Goal: Navigation & Orientation: Understand site structure

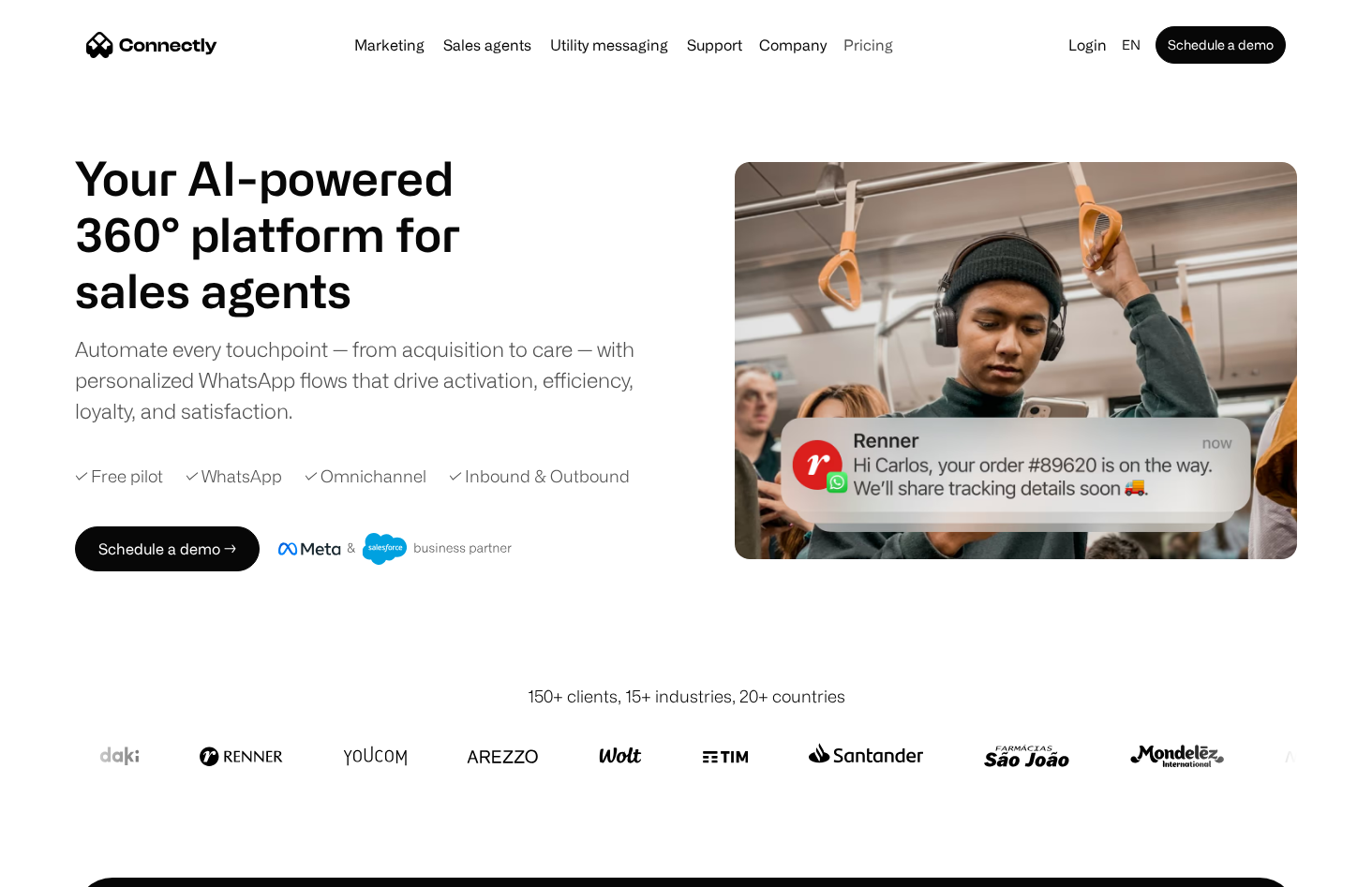
click at [856, 47] on link "Pricing" at bounding box center [868, 45] width 65 height 15
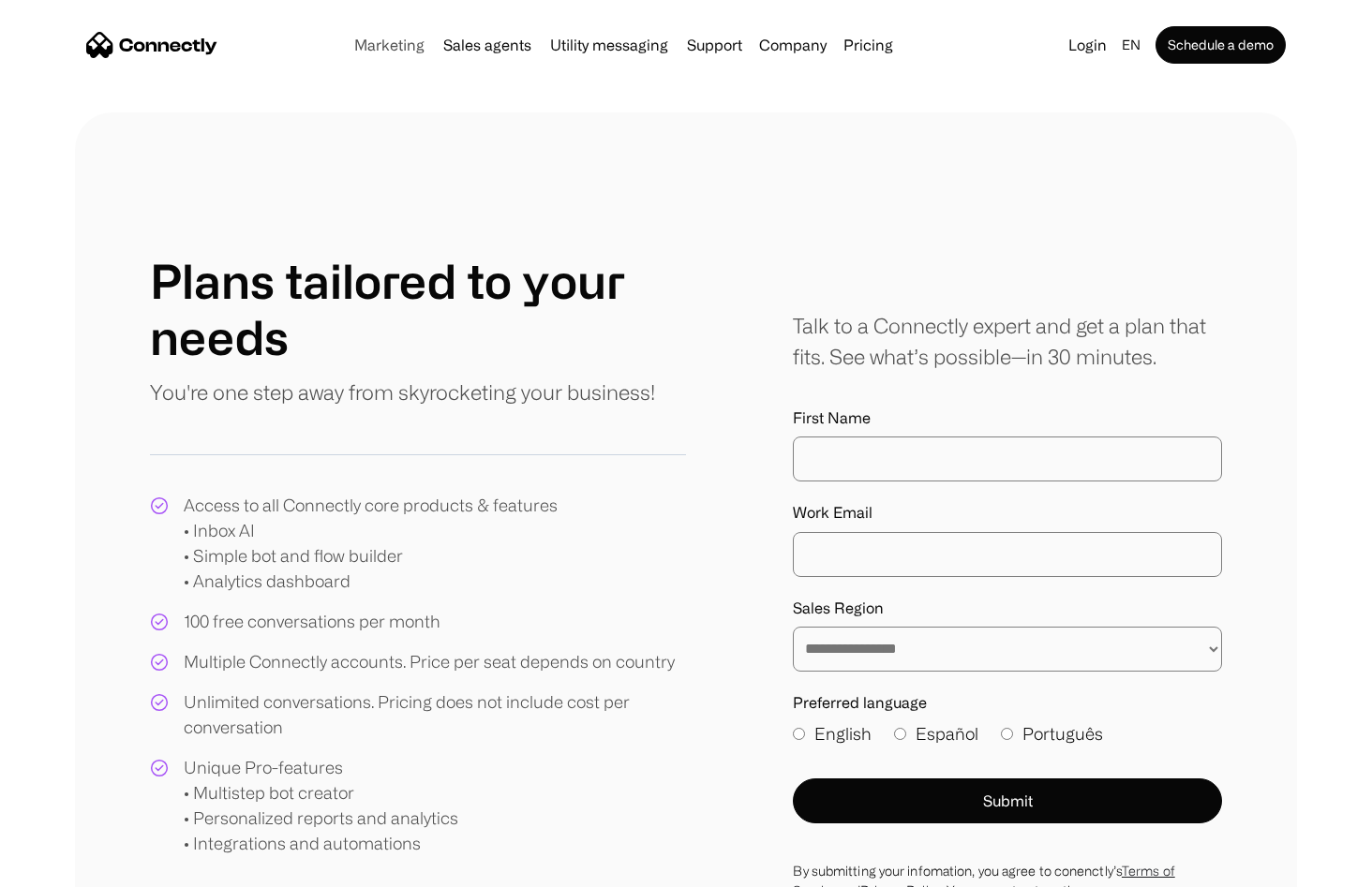
click at [404, 44] on link "Marketing" at bounding box center [389, 45] width 86 height 15
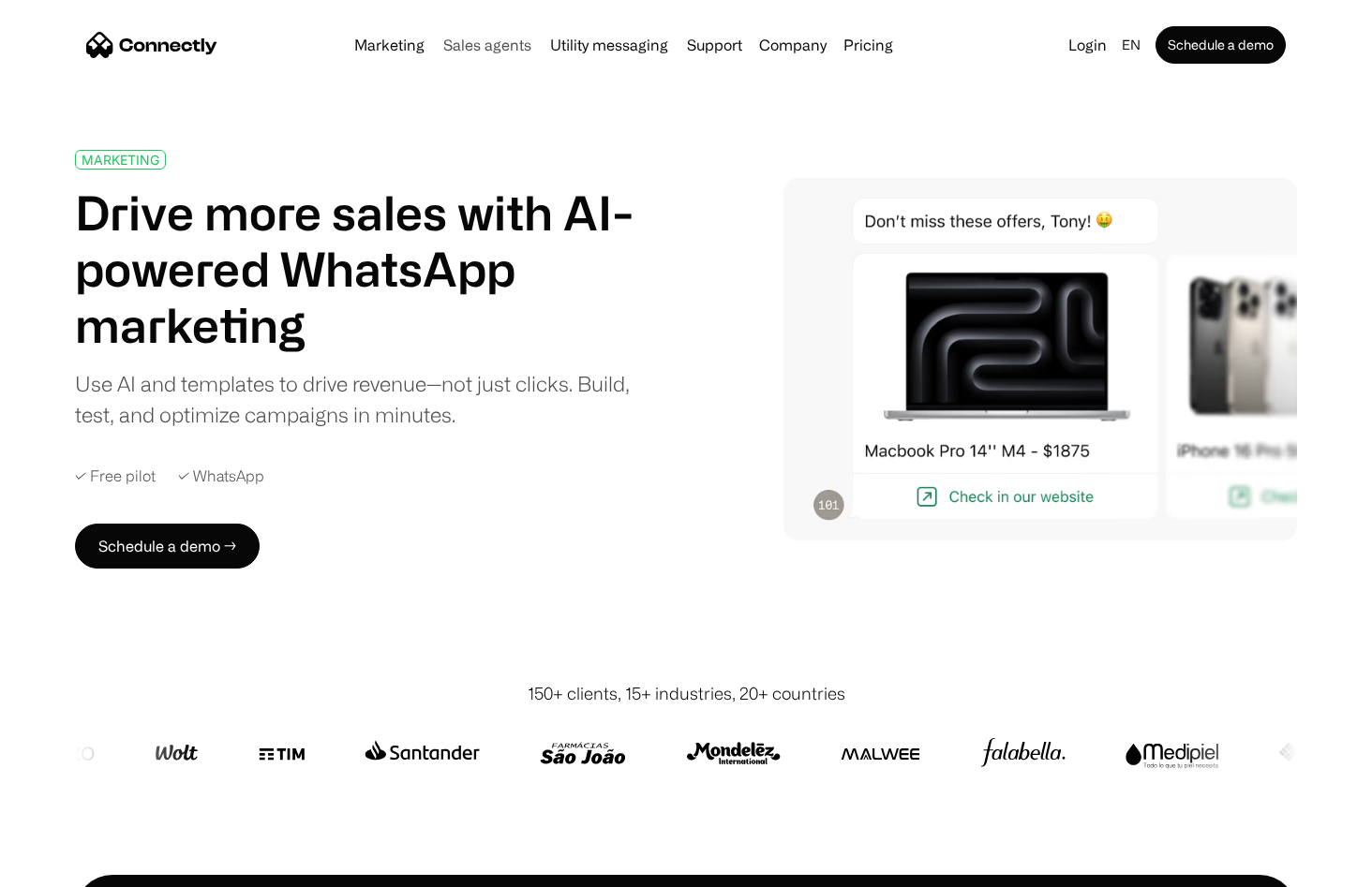
click at [527, 45] on link "Sales agents" at bounding box center [487, 45] width 104 height 15
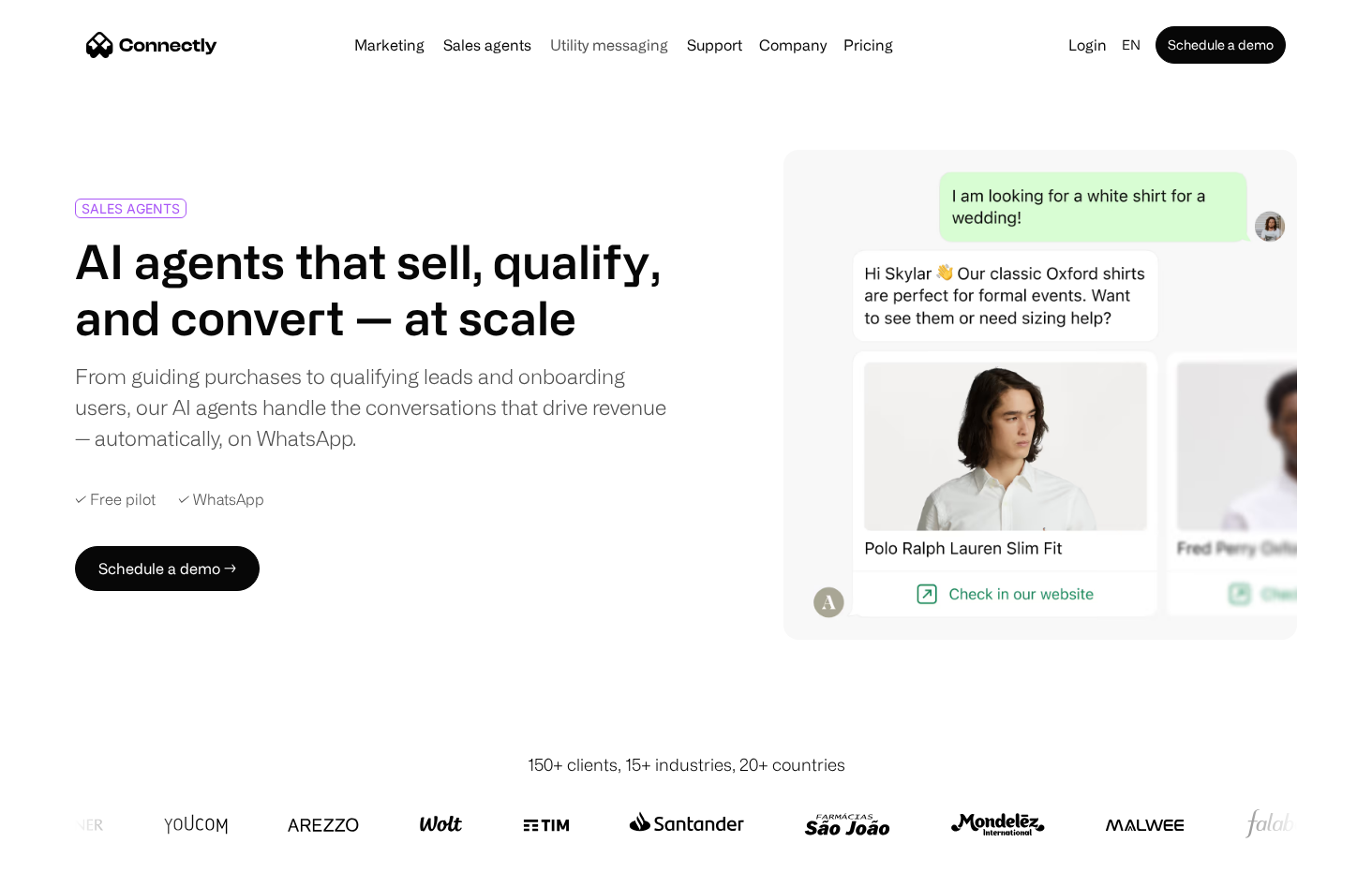
click at [614, 39] on link "Utility messaging" at bounding box center [609, 45] width 133 height 15
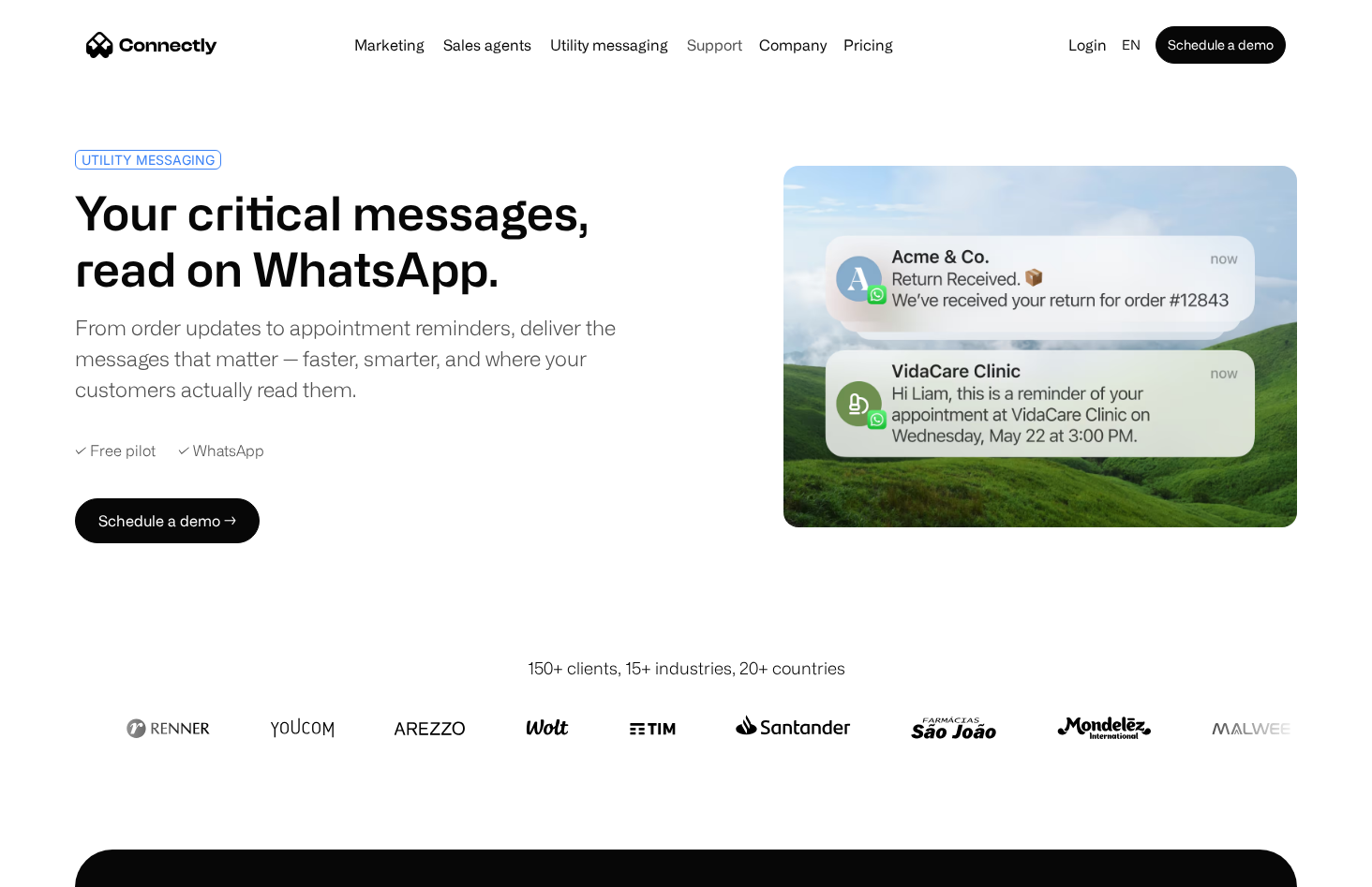
click at [705, 41] on link "Support" at bounding box center [714, 45] width 71 height 15
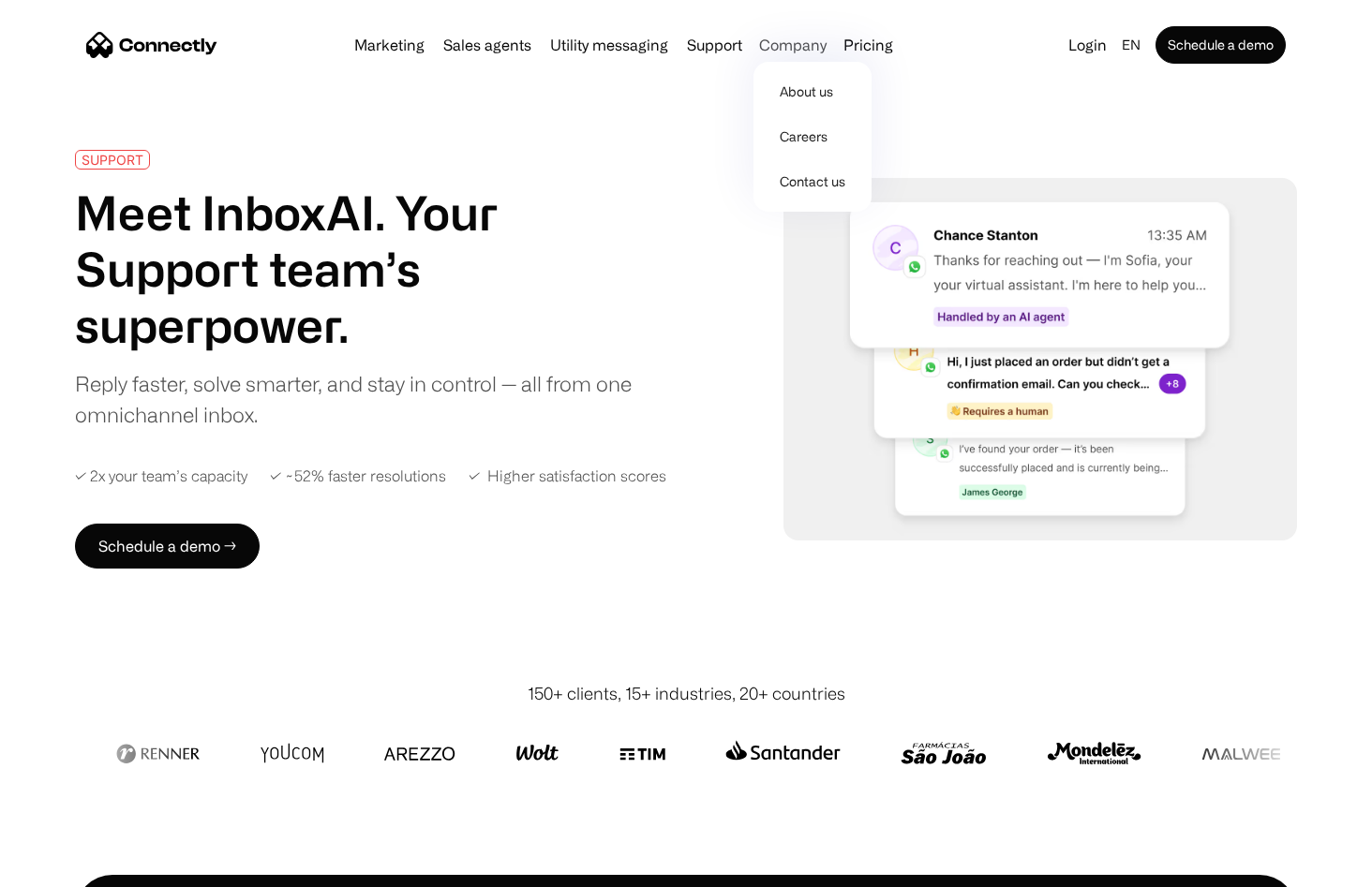
click at [767, 40] on div "Company" at bounding box center [793, 45] width 68 height 26
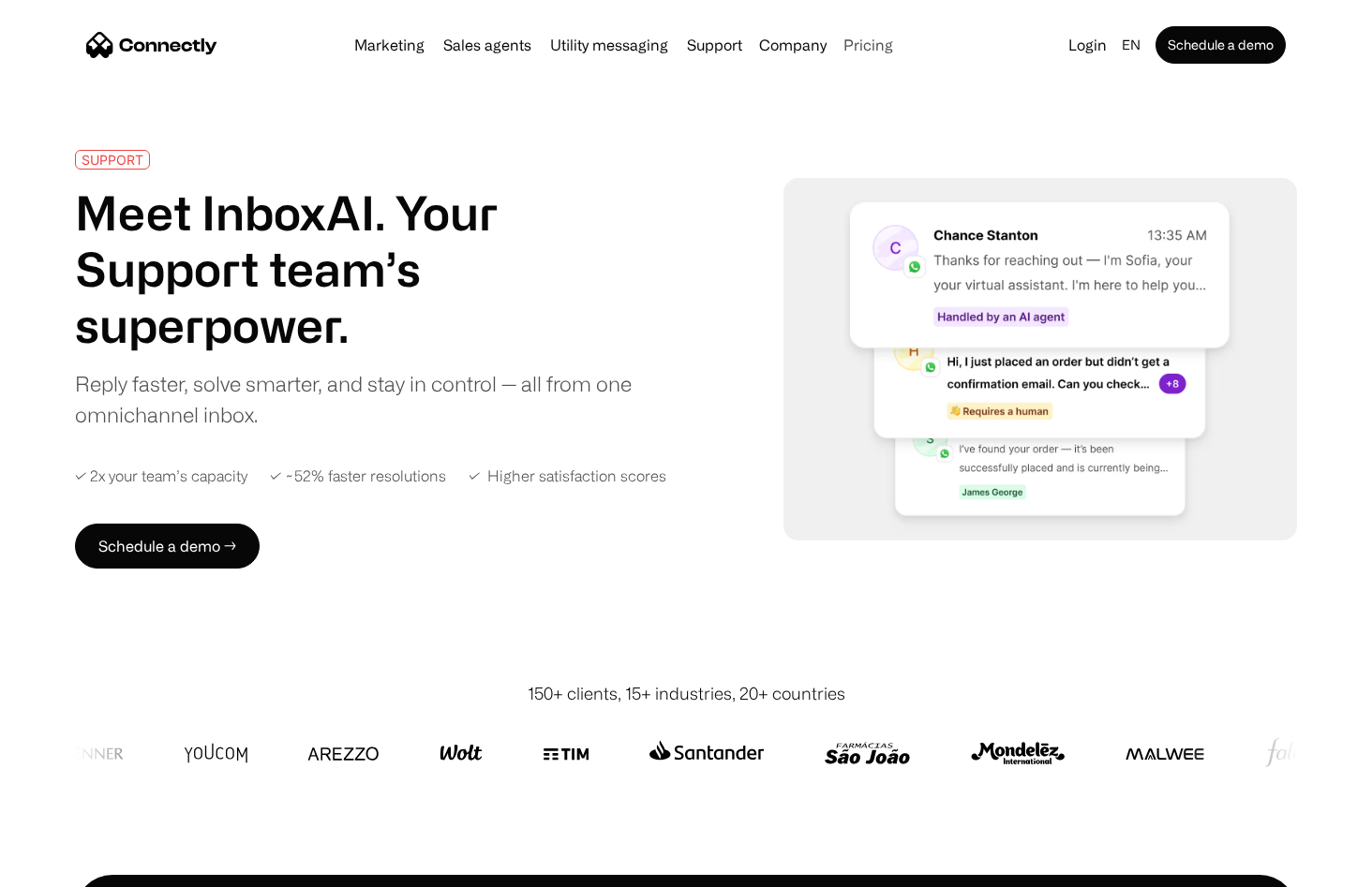
click at [864, 41] on link "Pricing" at bounding box center [868, 45] width 65 height 15
